Goal: Task Accomplishment & Management: Use online tool/utility

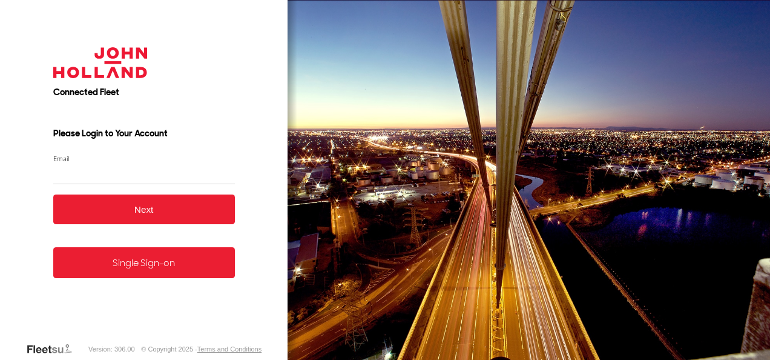
click at [142, 274] on link "Single Sign-on" at bounding box center [144, 262] width 182 height 31
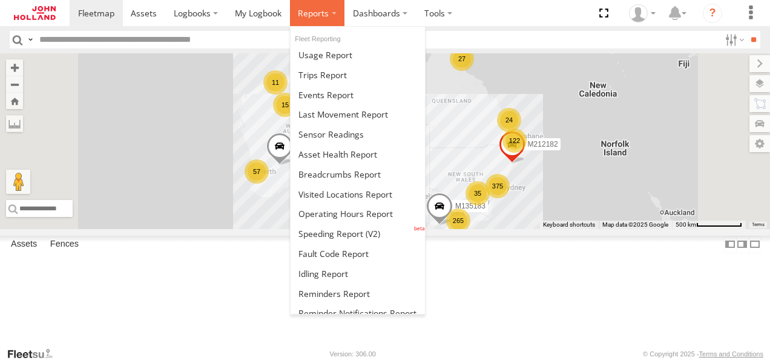
click at [309, 18] on span at bounding box center [313, 12] width 31 height 11
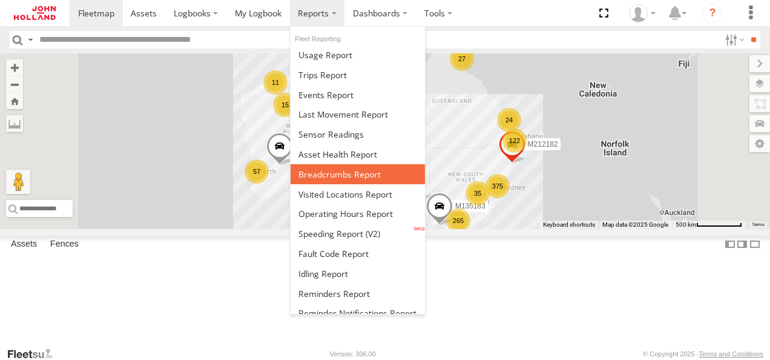
click at [354, 168] on span at bounding box center [339, 173] width 82 height 11
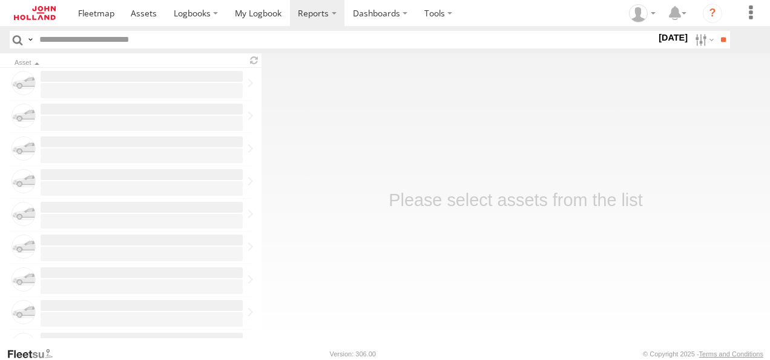
click at [93, 42] on input "text" at bounding box center [345, 40] width 622 height 18
paste input "*******"
type input "*******"
click at [695, 41] on label at bounding box center [703, 40] width 26 height 18
click at [0, 0] on span "Yesterday" at bounding box center [0, 0] width 0 height 0
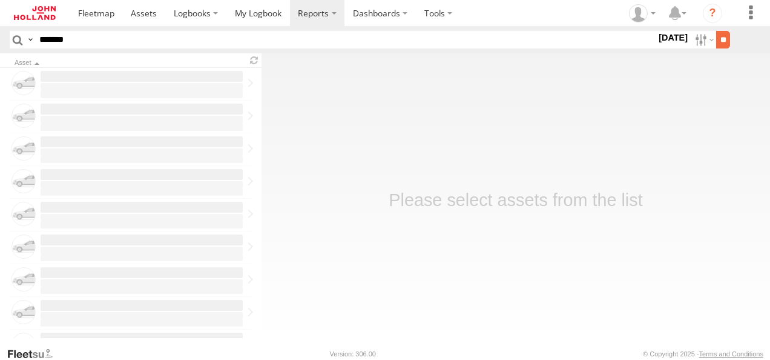
click at [718, 42] on input "**" at bounding box center [723, 40] width 14 height 18
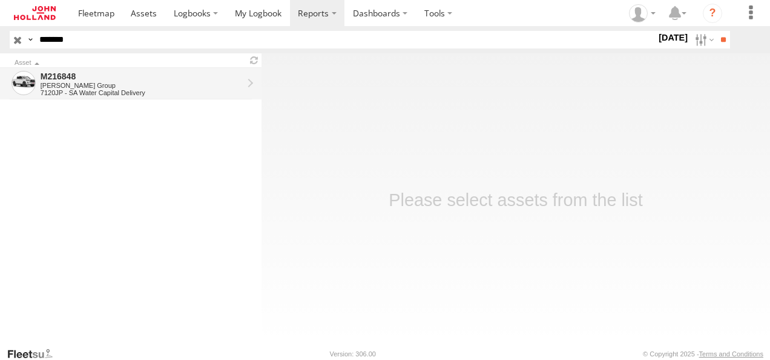
click at [57, 71] on div "M216848" at bounding box center [142, 76] width 202 height 11
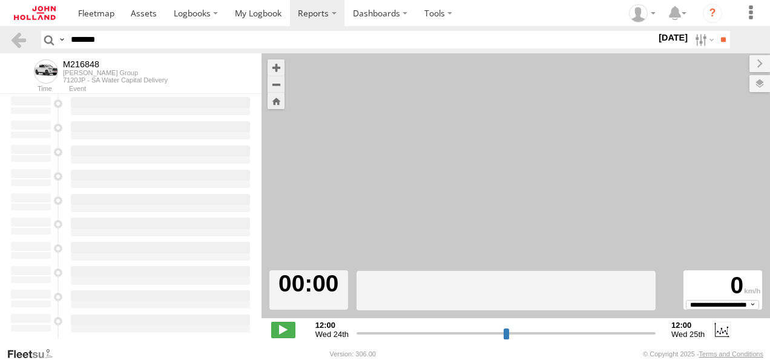
type input "**********"
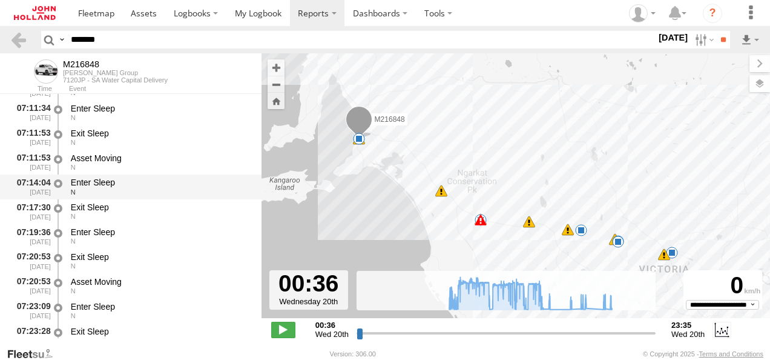
scroll to position [545, 0]
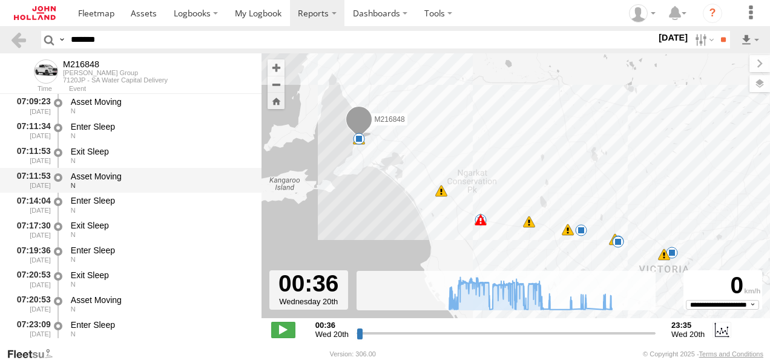
click at [99, 172] on div "Asset Moving" at bounding box center [160, 176] width 179 height 11
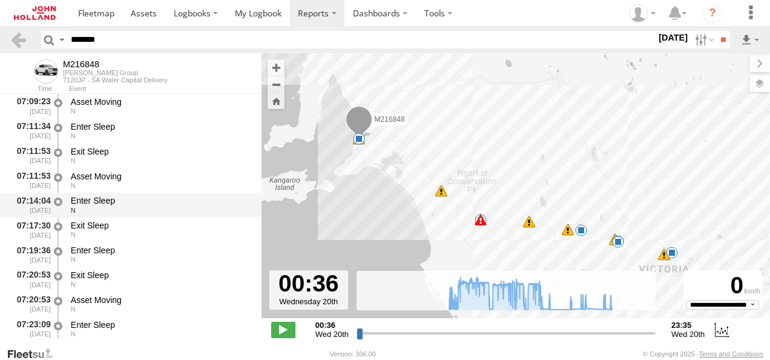
click at [107, 208] on div "N" at bounding box center [160, 209] width 179 height 7
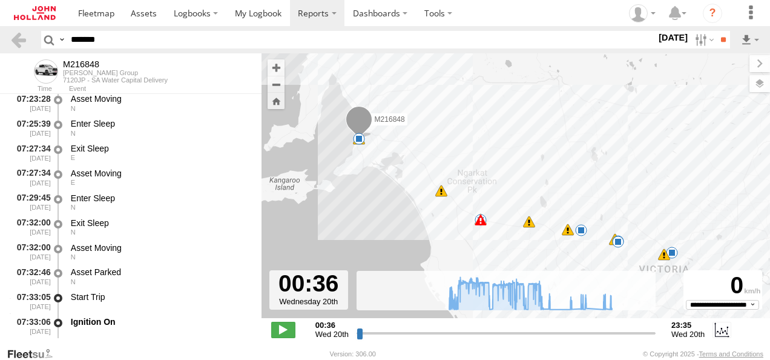
scroll to position [847, 0]
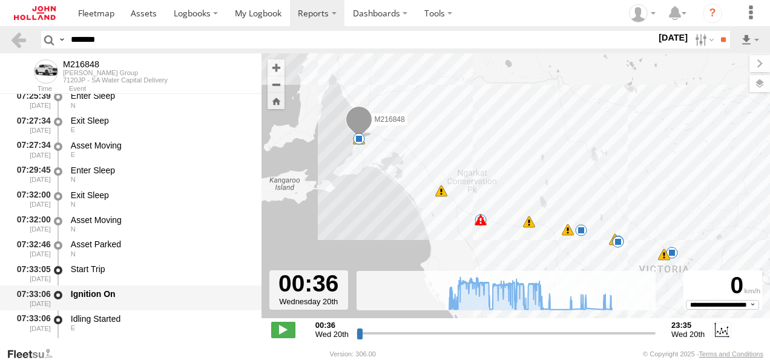
click at [94, 295] on div "Ignition On" at bounding box center [160, 293] width 179 height 11
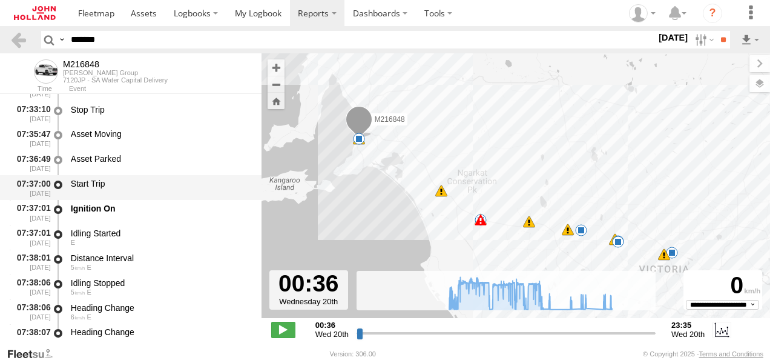
scroll to position [1150, 0]
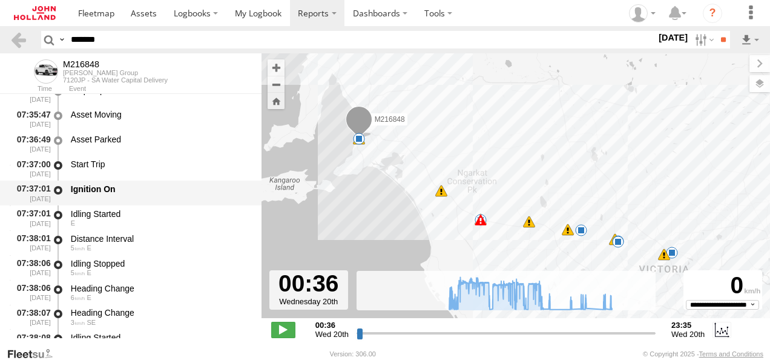
click at [100, 197] on div "Ignition On" at bounding box center [160, 193] width 183 height 22
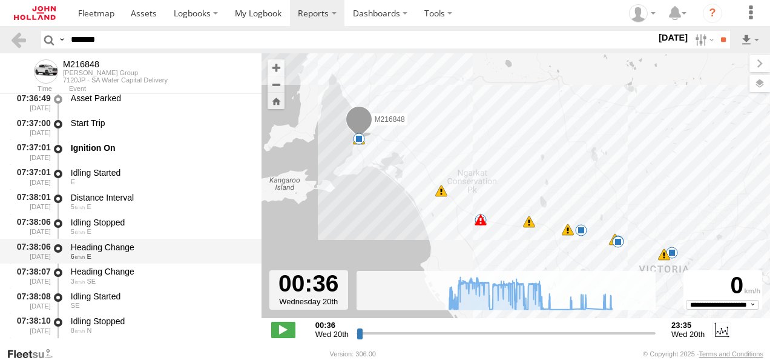
scroll to position [1210, 0]
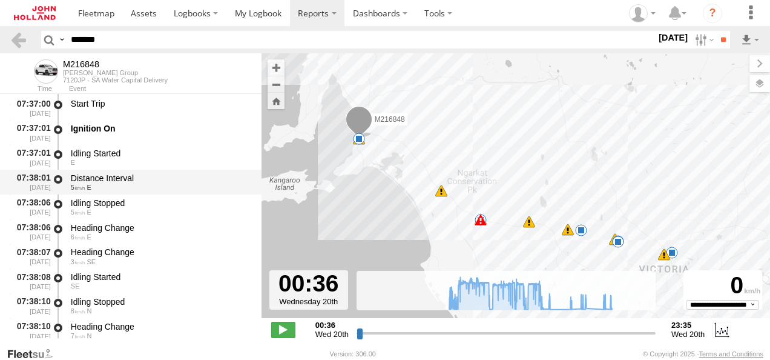
click at [97, 191] on div "5 E" at bounding box center [160, 186] width 179 height 7
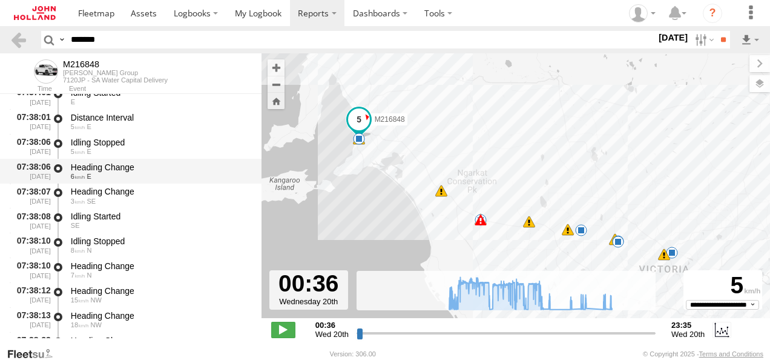
scroll to position [1332, 0]
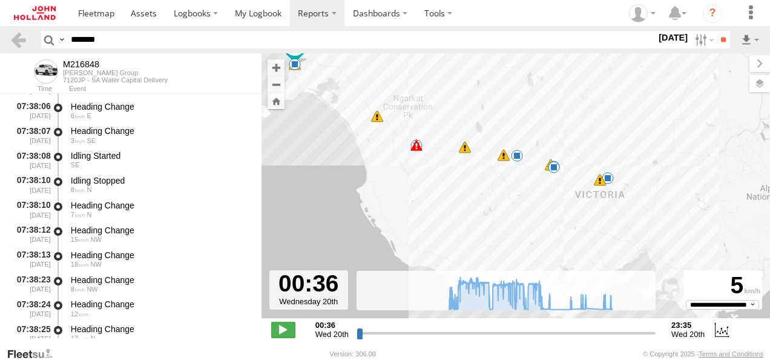
drag, startPoint x: 369, startPoint y: 222, endPoint x: 300, endPoint y: 145, distance: 102.8
click at [300, 145] on div "M216848 07:33 Wed 09:59 Wed 10:48 Wed 10:56 Wed 12:46 Wed 13:31 Wed 13:38 Wed 8…" at bounding box center [515, 191] width 508 height 277
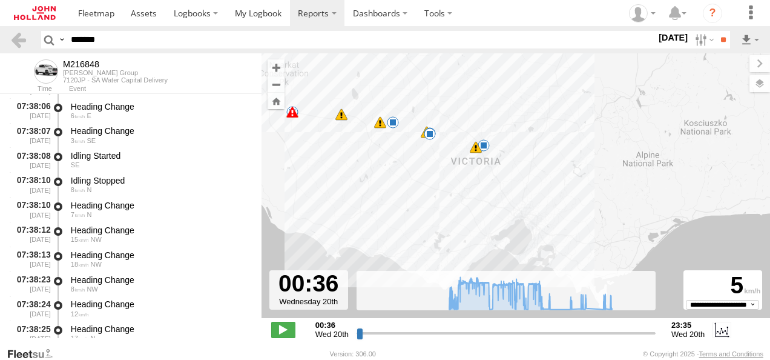
drag, startPoint x: 476, startPoint y: 207, endPoint x: 350, endPoint y: 174, distance: 129.6
click at [350, 174] on div "M216848 07:33 Wed 09:59 Wed 10:48 Wed 10:56 Wed 12:46 Wed 13:31 Wed 13:38 Wed 8…" at bounding box center [515, 191] width 508 height 277
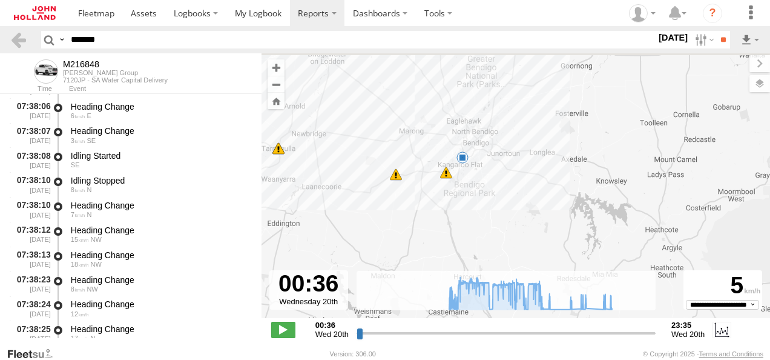
drag, startPoint x: 489, startPoint y: 114, endPoint x: 486, endPoint y: 173, distance: 58.8
click at [486, 173] on div "M216848 07:33 Wed 09:59 Wed 10:48 Wed 10:56 Wed 12:46 Wed 13:31 Wed 13:38 Wed 8…" at bounding box center [515, 191] width 508 height 277
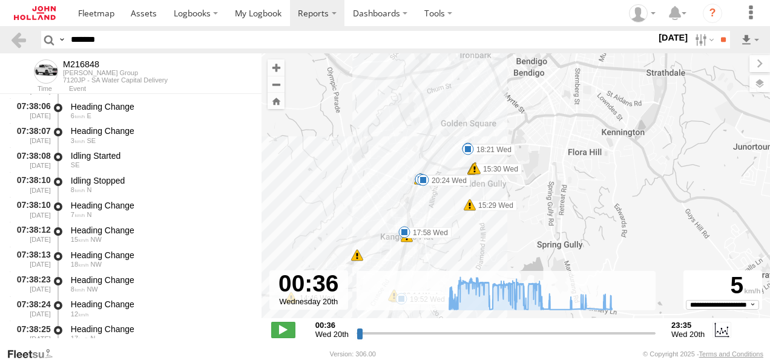
drag, startPoint x: 474, startPoint y: 144, endPoint x: 509, endPoint y: 238, distance: 100.7
click at [509, 238] on div "M216848 07:33 Wed 09:59 Wed 10:48 Wed 10:56 Wed 12:46 Wed 13:31 Wed 13:38 Wed 1…" at bounding box center [515, 191] width 508 height 277
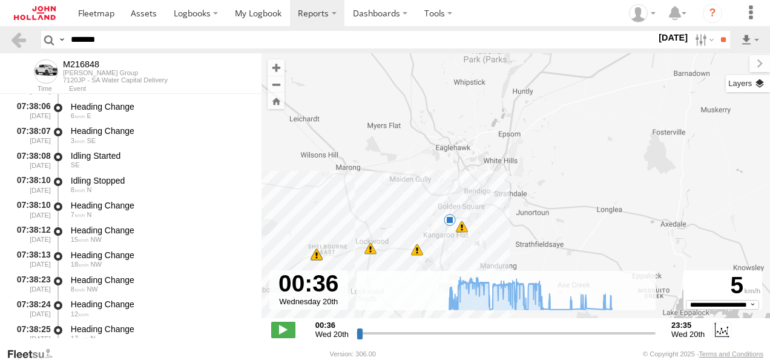
click at [758, 82] on label at bounding box center [748, 83] width 44 height 17
click at [0, 0] on label at bounding box center [0, 0] width 0 height 0
click at [0, 0] on span "Satellite + Roadmap" at bounding box center [0, 0] width 0 height 0
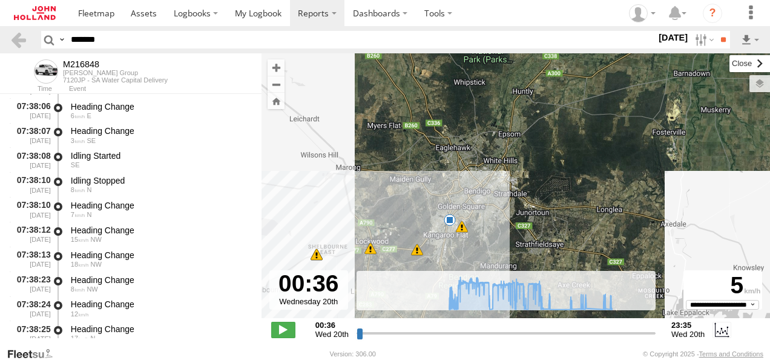
click at [729, 61] on label at bounding box center [749, 63] width 41 height 17
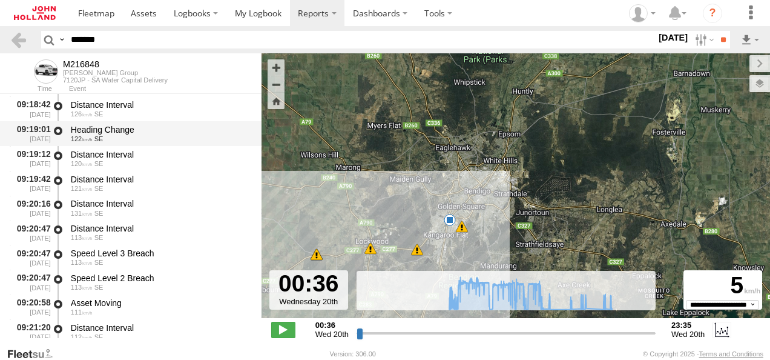
scroll to position [15793, 0]
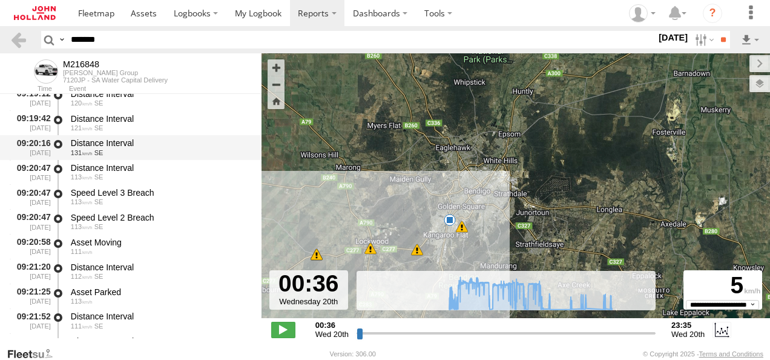
click at [85, 140] on div "Distance Interval" at bounding box center [160, 142] width 179 height 11
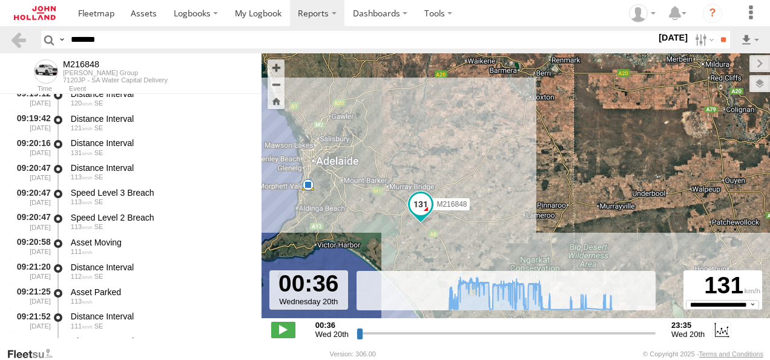
drag, startPoint x: 590, startPoint y: 225, endPoint x: 489, endPoint y: 249, distance: 103.9
click at [489, 249] on div "M216848 07:33 Wed 09:59 Wed 10:48 Wed 10:56 Wed 12:46 Wed 13:31 Wed 13:38 Wed 1…" at bounding box center [515, 191] width 508 height 277
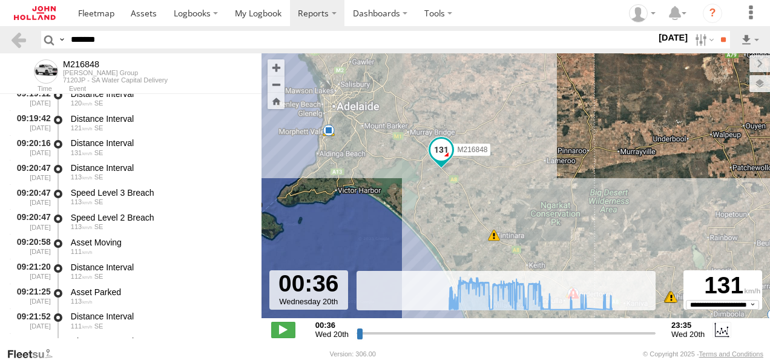
drag, startPoint x: 511, startPoint y: 171, endPoint x: 535, endPoint y: 109, distance: 66.7
click at [535, 109] on div "M216848 07:33 Wed 09:59 Wed 10:48 Wed 10:56 Wed 12:46 Wed 13:31 Wed 13:38 Wed 1…" at bounding box center [515, 191] width 508 height 277
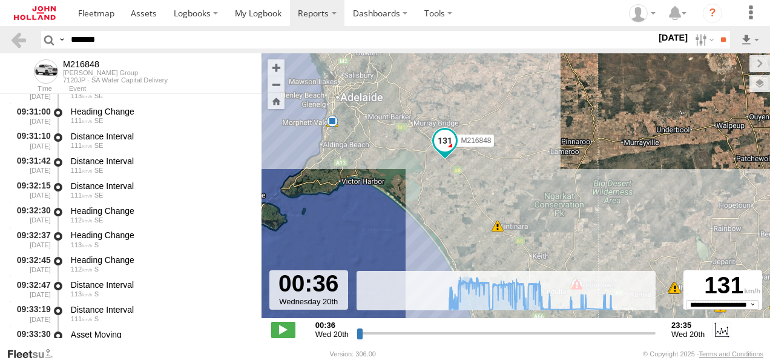
scroll to position [16882, 0]
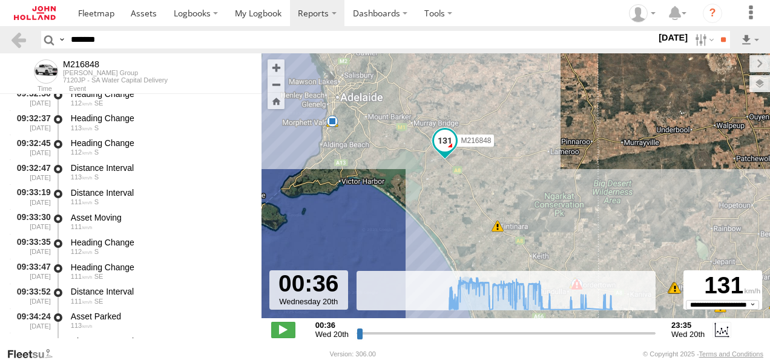
drag, startPoint x: 574, startPoint y: 12, endPoint x: 551, endPoint y: 6, distance: 23.2
click at [574, 12] on section "Dashboards ?" at bounding box center [418, 13] width 697 height 26
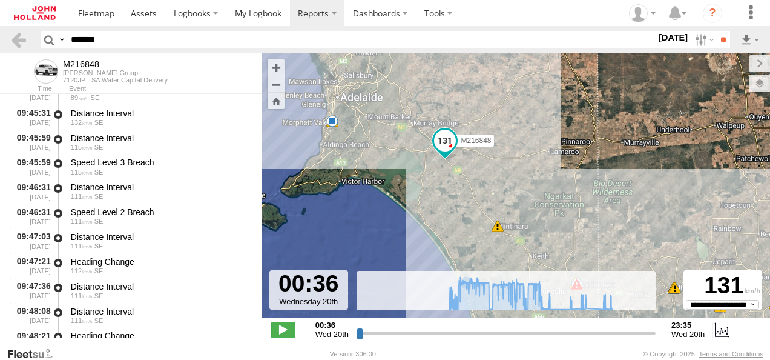
scroll to position [17668, 0]
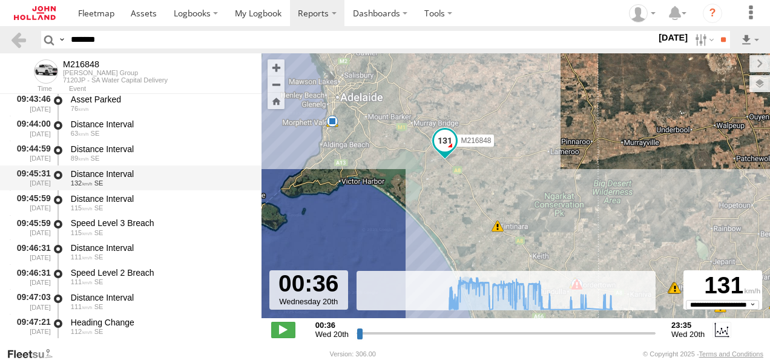
click at [94, 175] on div "Distance Interval" at bounding box center [160, 173] width 179 height 11
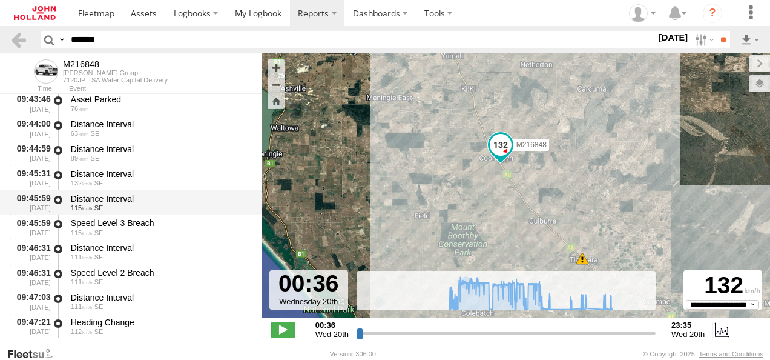
click at [108, 208] on div "115 SE" at bounding box center [160, 207] width 179 height 7
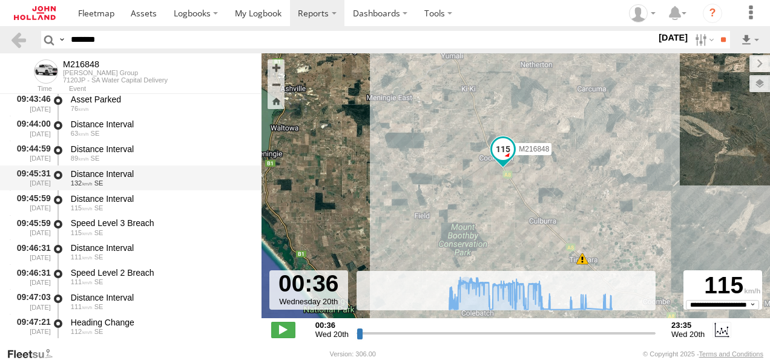
click at [108, 179] on div "Distance Interval" at bounding box center [160, 173] width 179 height 11
